Goal: Find specific page/section: Find specific page/section

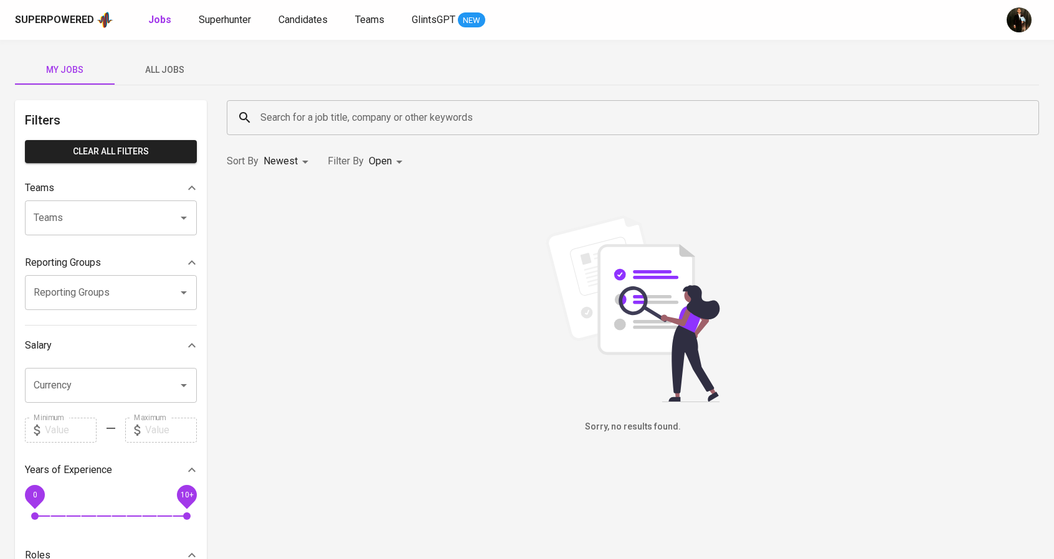
drag, startPoint x: 180, startPoint y: 75, endPoint x: 187, endPoint y: 77, distance: 7.0
click at [180, 75] on span "All Jobs" at bounding box center [164, 70] width 85 height 16
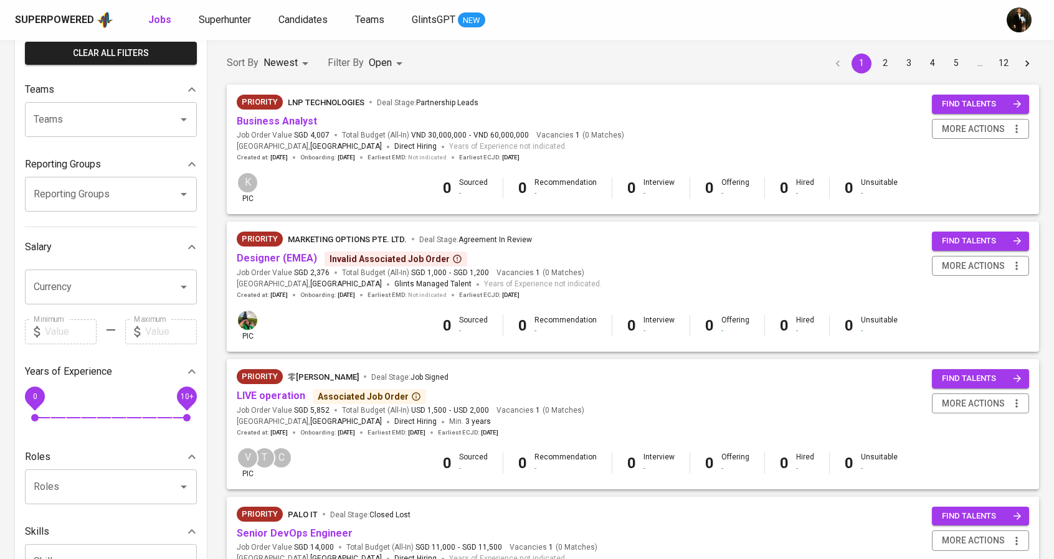
scroll to position [125, 0]
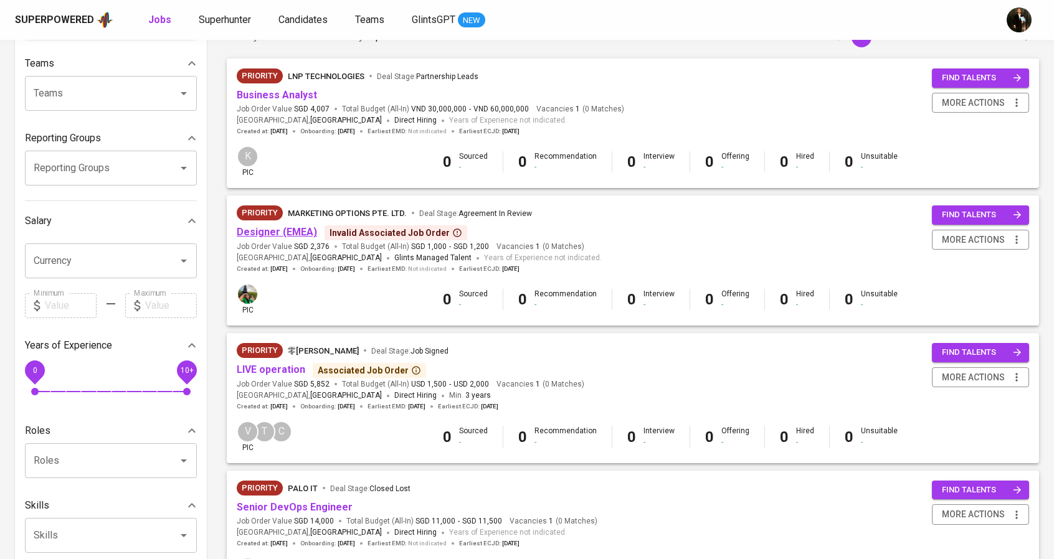
click at [282, 231] on link "Designer (EMEA)" at bounding box center [277, 232] width 80 height 12
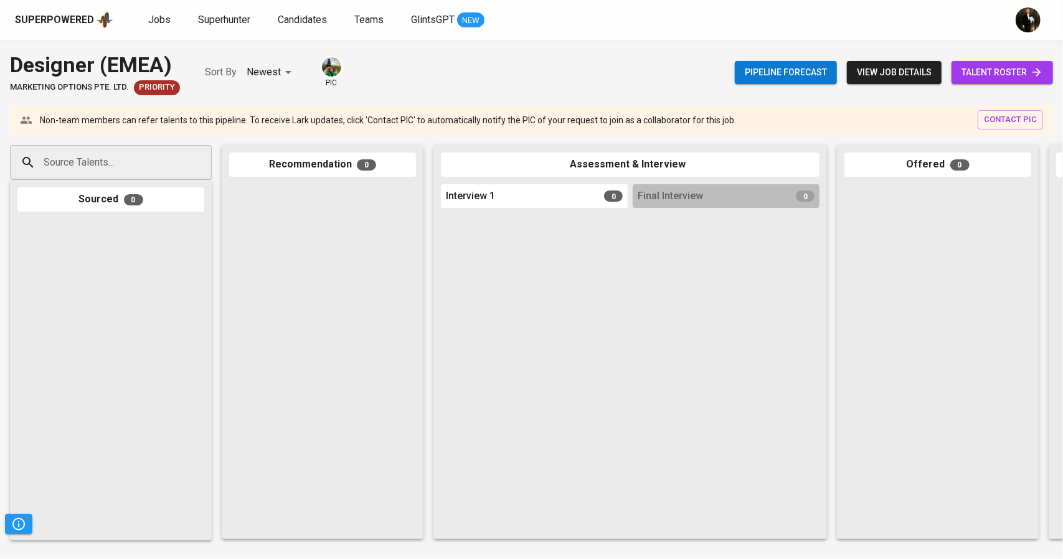
click at [979, 56] on div "Pipeline forecast view job details talent roster" at bounding box center [894, 72] width 318 height 45
click at [987, 78] on span "talent roster" at bounding box center [1003, 73] width 82 height 16
